Goal: Information Seeking & Learning: Learn about a topic

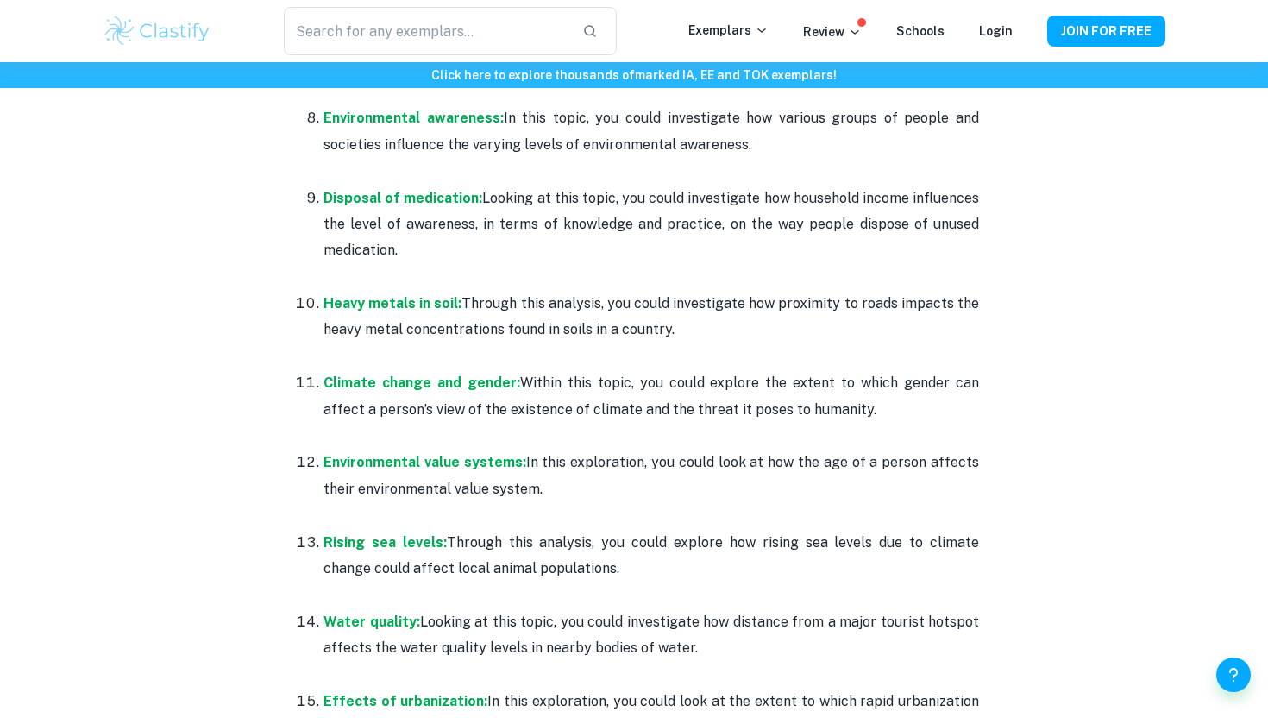
scroll to position [1419, 0]
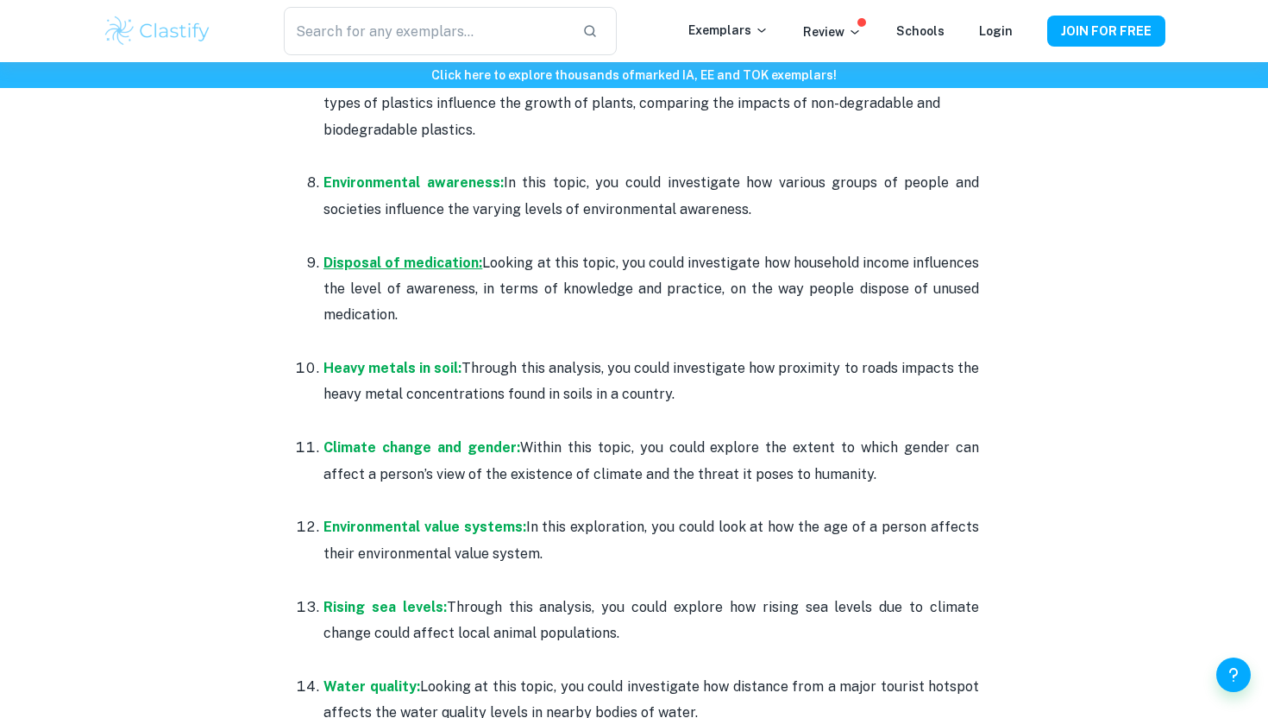
click at [416, 261] on strong "Disposal of medication:" at bounding box center [403, 262] width 159 height 16
click at [371, 197] on p "Environmental awareness: In this topic, you could investigate how various group…" at bounding box center [652, 196] width 656 height 53
click at [367, 189] on strong "Environmental awareness:" at bounding box center [414, 182] width 180 height 16
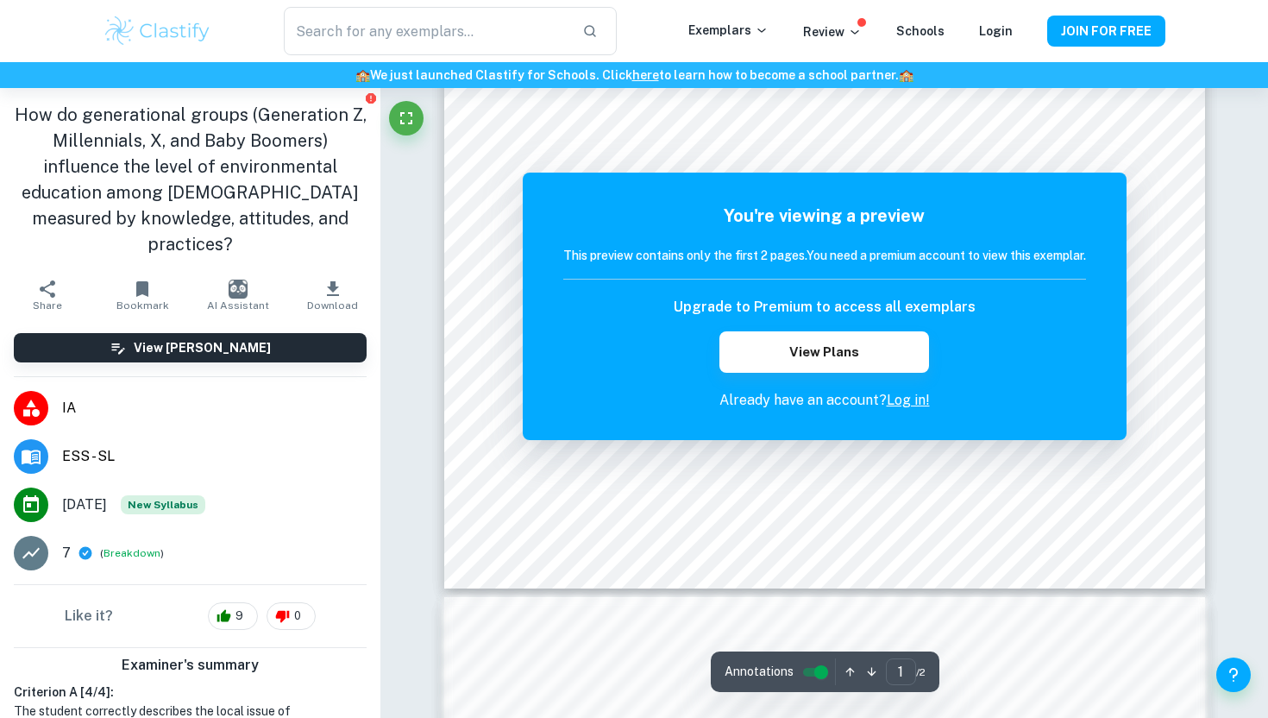
scroll to position [719, 0]
